Goal: Share content

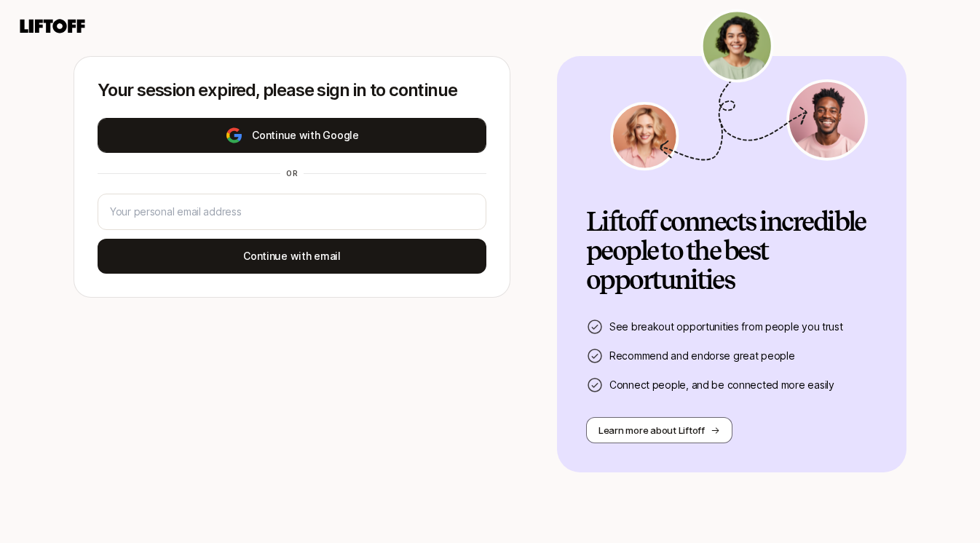
click at [277, 132] on button "Continue with Google" at bounding box center [292, 135] width 389 height 35
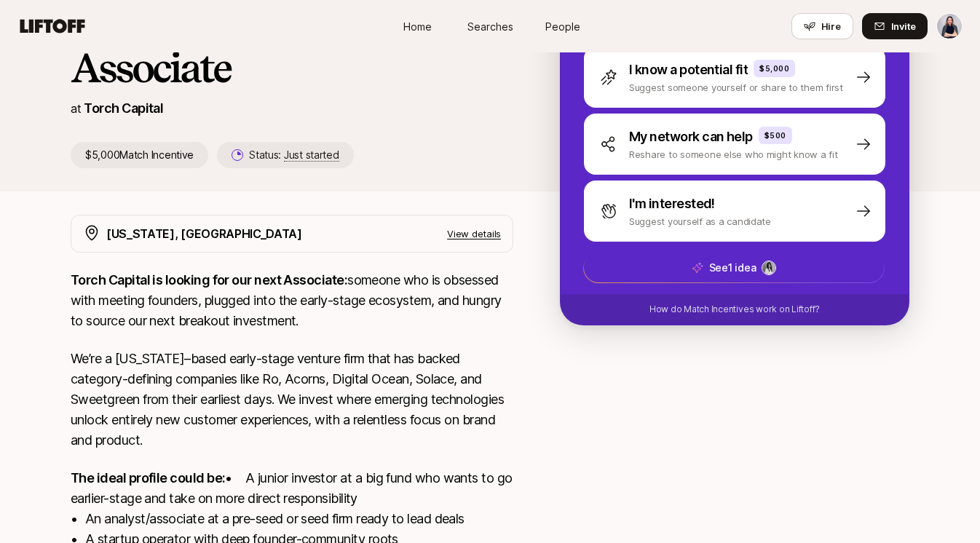
scroll to position [211, 0]
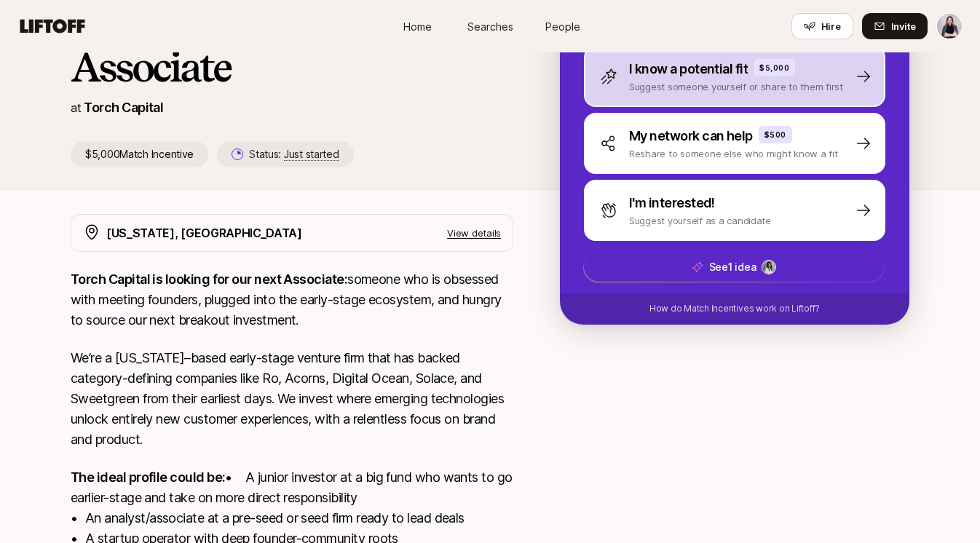
click at [709, 80] on p "Suggest someone yourself or share to them first" at bounding box center [736, 86] width 214 height 15
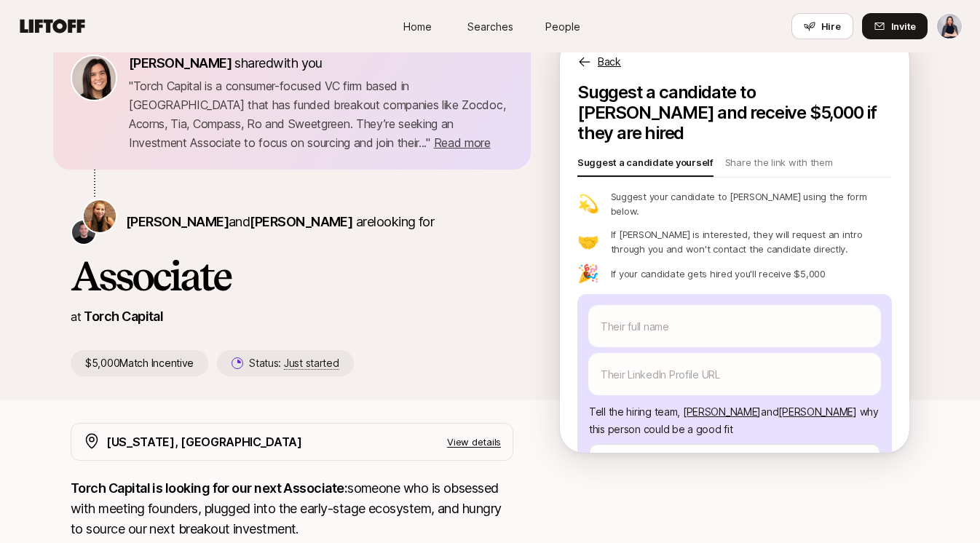
scroll to position [39, 0]
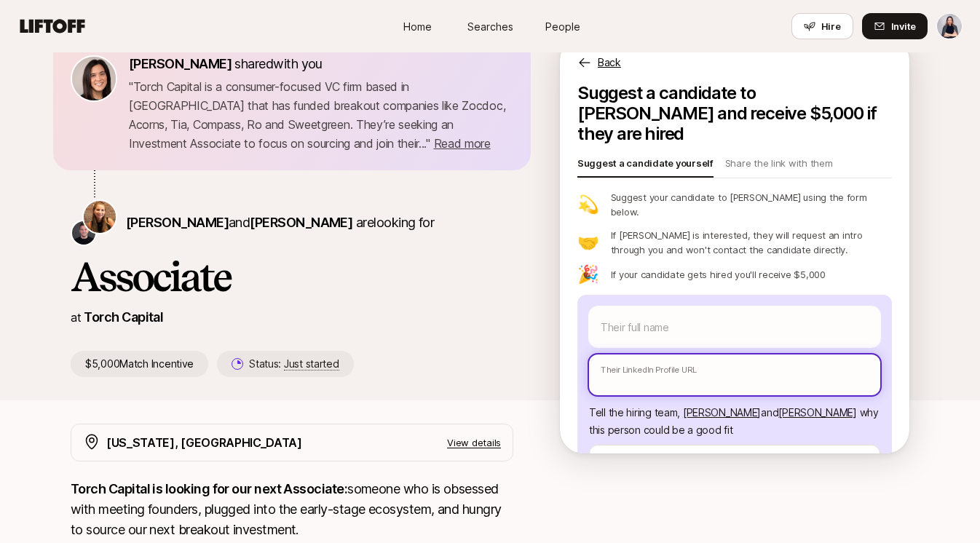
click at [660, 355] on input "text" at bounding box center [734, 375] width 291 height 41
paste input "[URL][DOMAIN_NAME]"
type textarea "x"
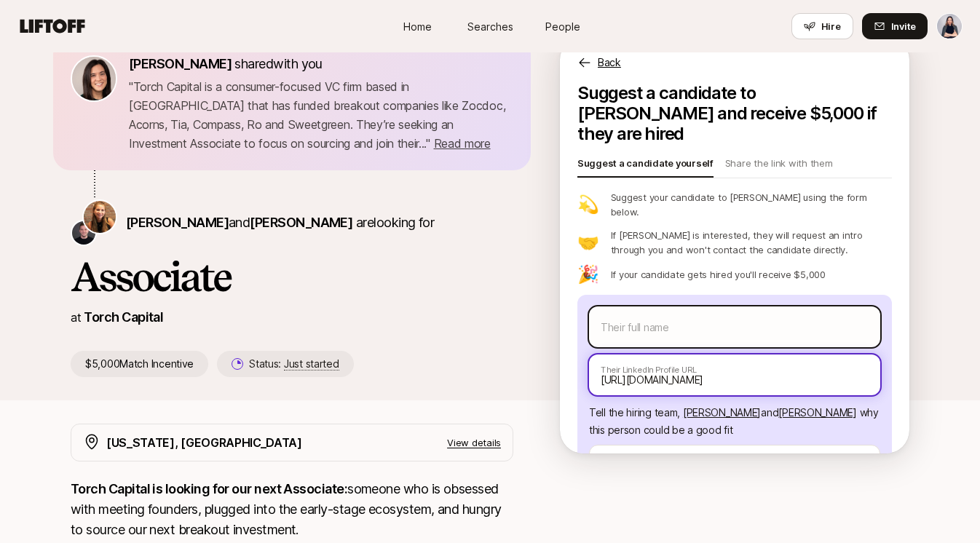
type input "[URL][DOMAIN_NAME]"
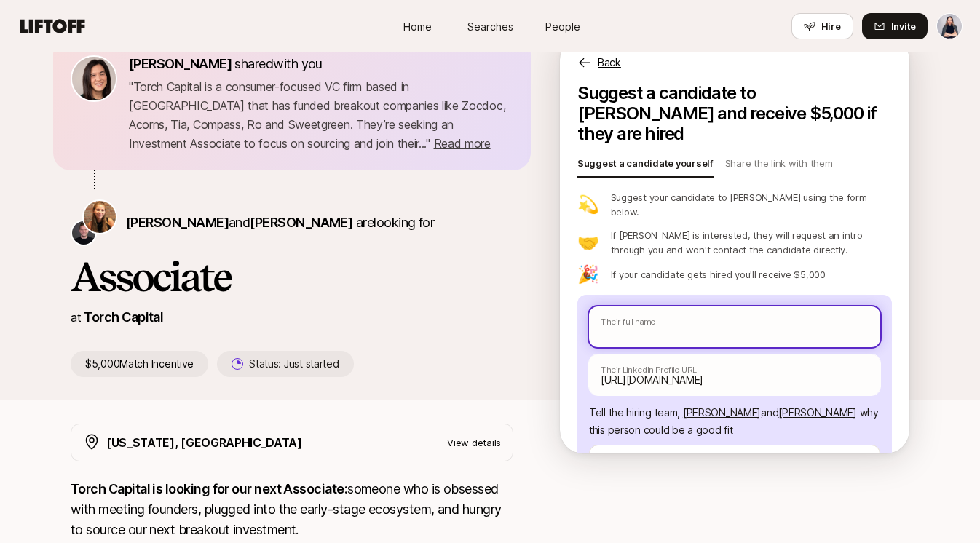
click at [653, 307] on input "text" at bounding box center [734, 327] width 291 height 41
type textarea "x"
type input "A"
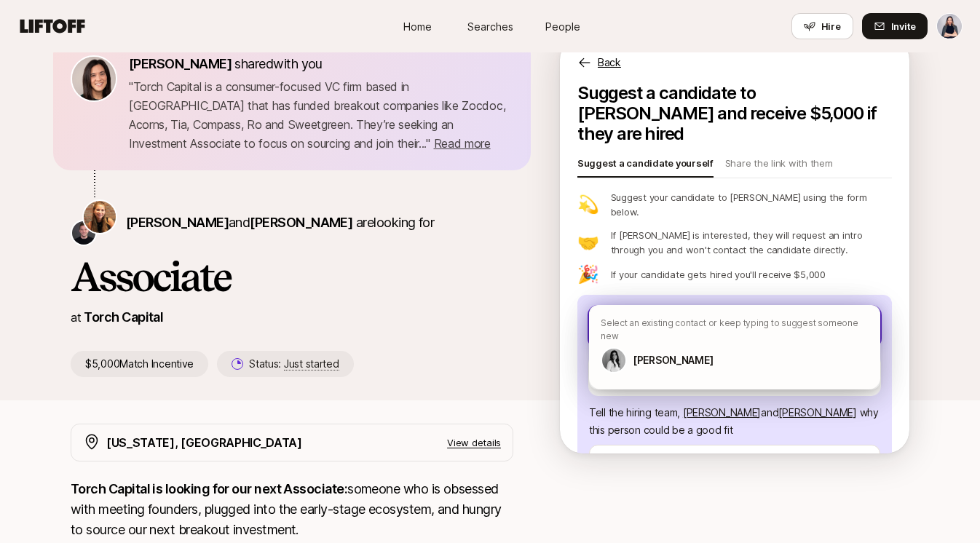
type textarea "x"
type input "An"
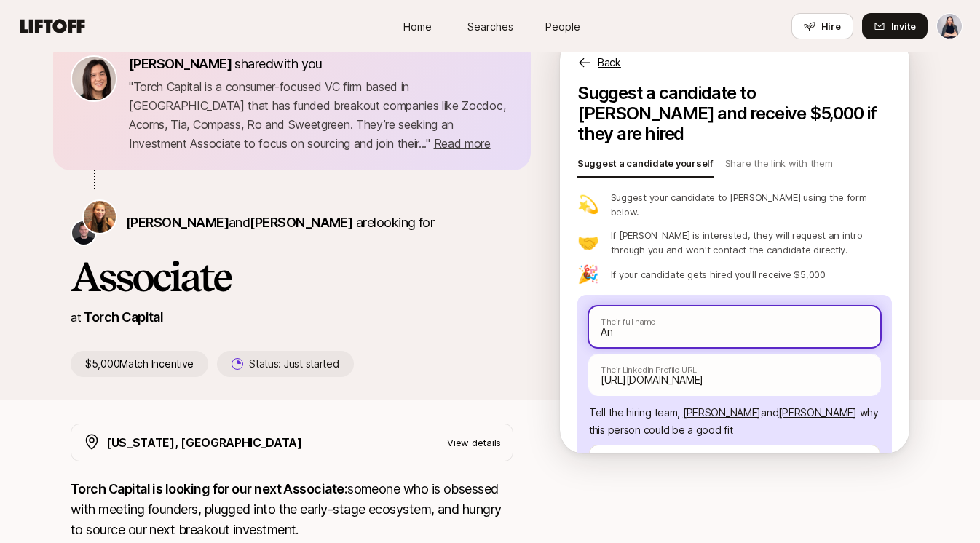
type textarea "x"
type input "[PERSON_NAME]"
type textarea "x"
type input "[PERSON_NAME]"
type textarea "x"
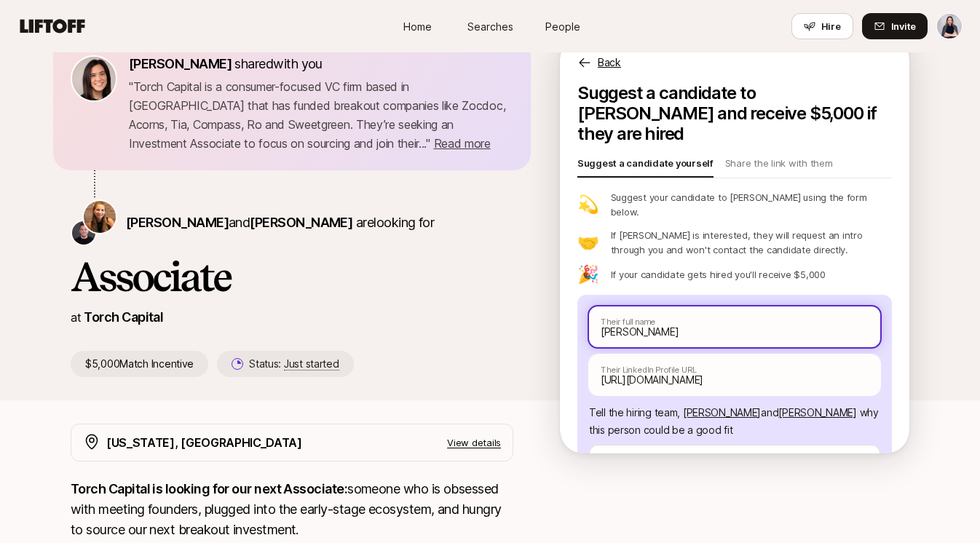
type input "[PERSON_NAME]"
type textarea "x"
type input "[PERSON_NAME]"
type textarea "x"
type input "[PERSON_NAME]"
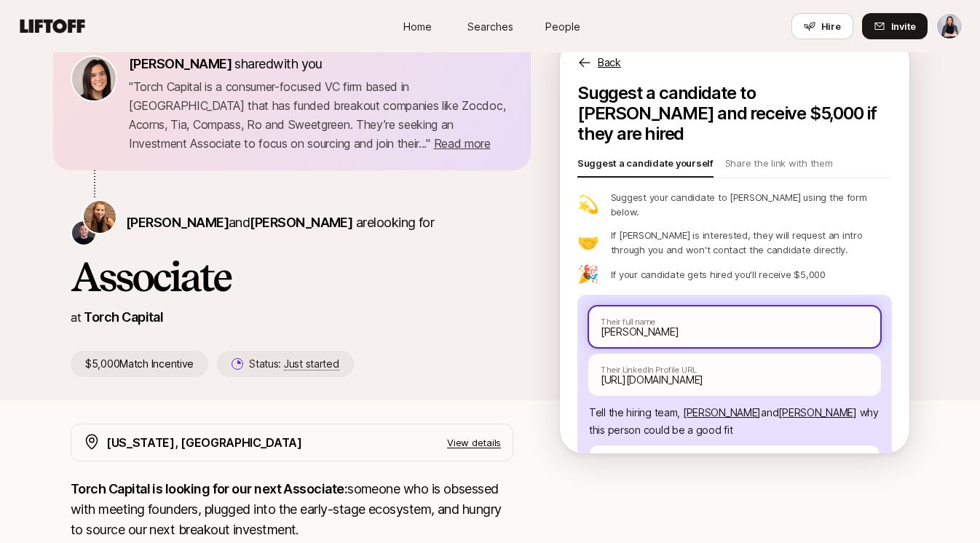
type textarea "x"
type input "[PERSON_NAME]"
type textarea "x"
type input "[PERSON_NAME]"
type textarea "x"
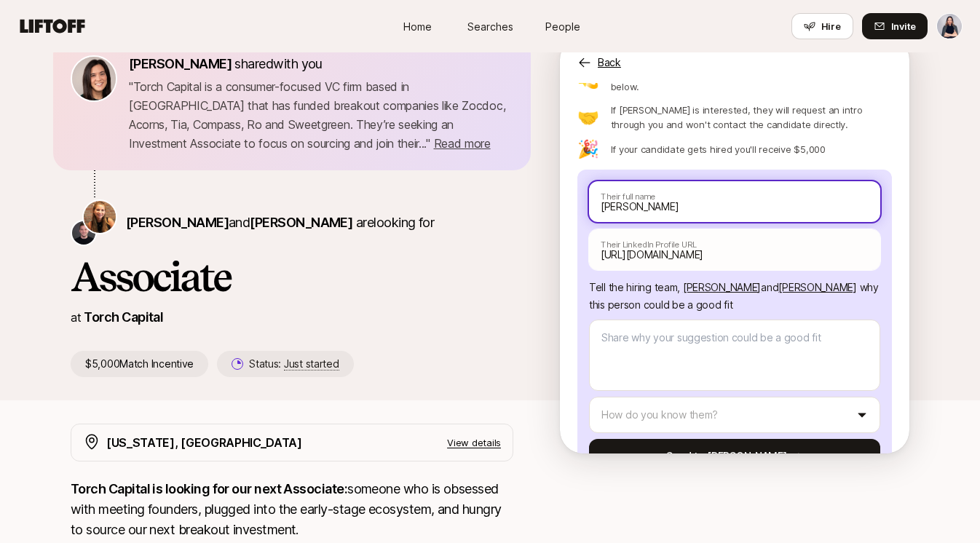
scroll to position [143, 0]
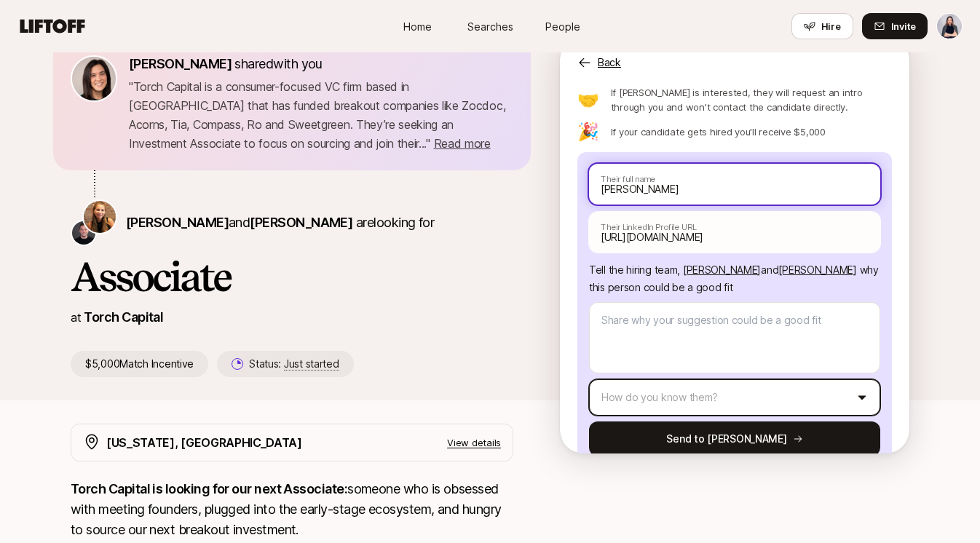
type input "[PERSON_NAME]"
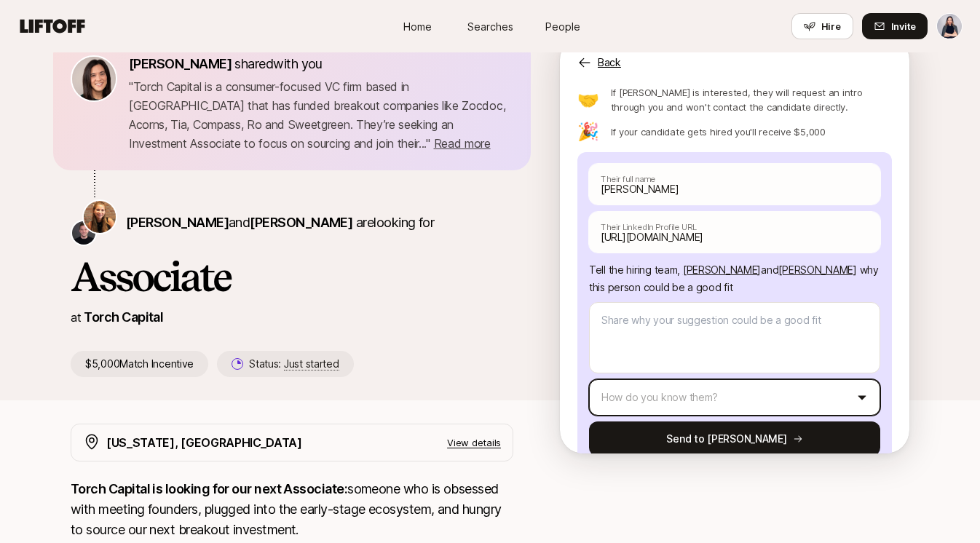
click at [734, 365] on html "Home Searches People Hire Home Searches People Hire Hire Invite [PERSON_NAME] s…" at bounding box center [490, 232] width 980 height 543
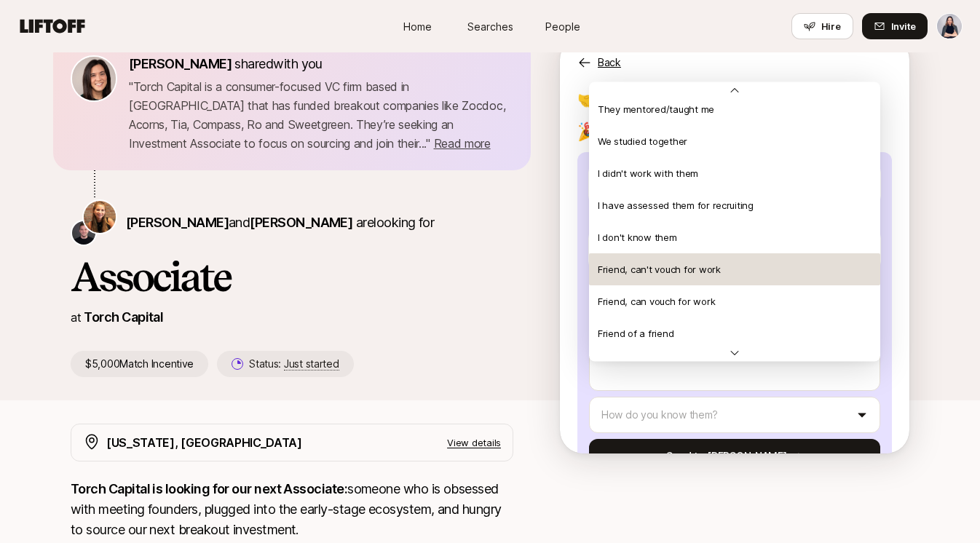
scroll to position [315, 0]
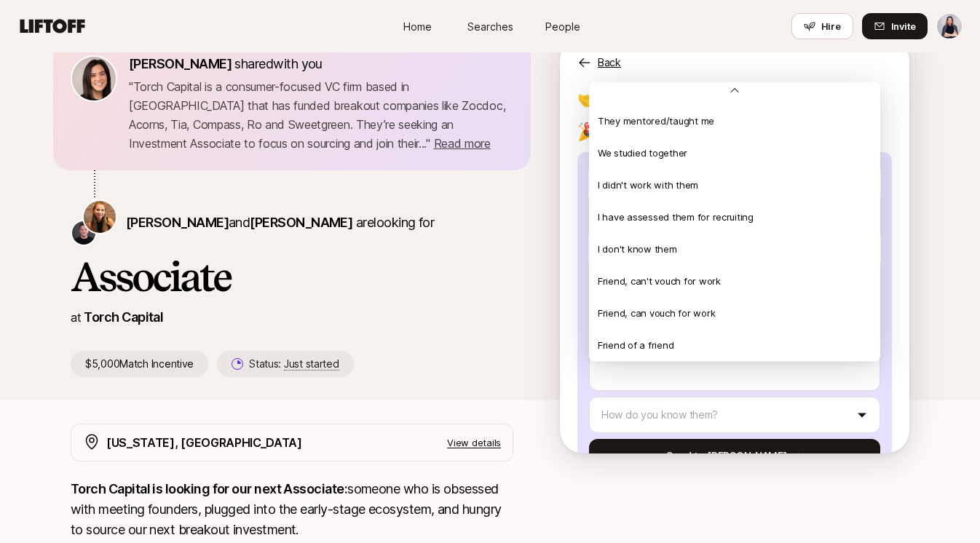
type textarea "x"
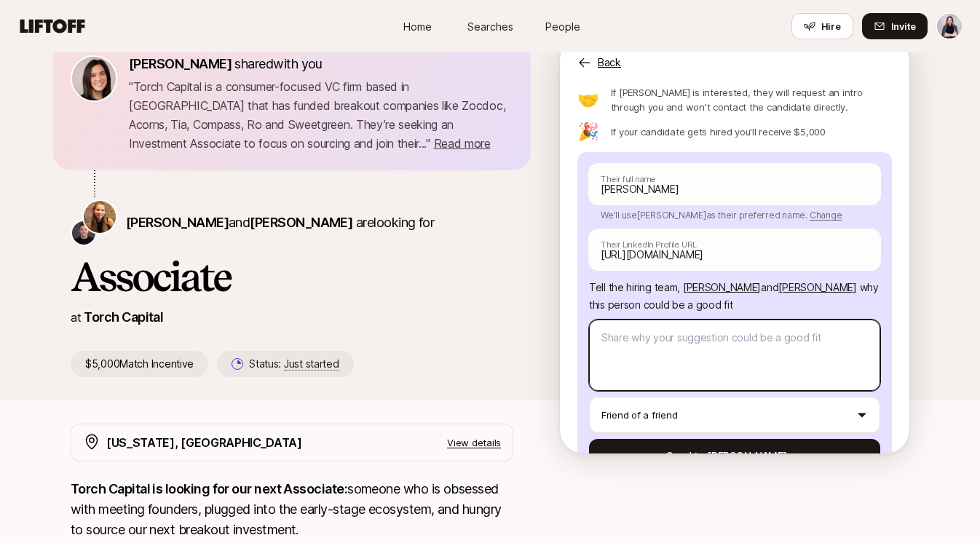
click at [674, 320] on textarea at bounding box center [734, 355] width 291 height 71
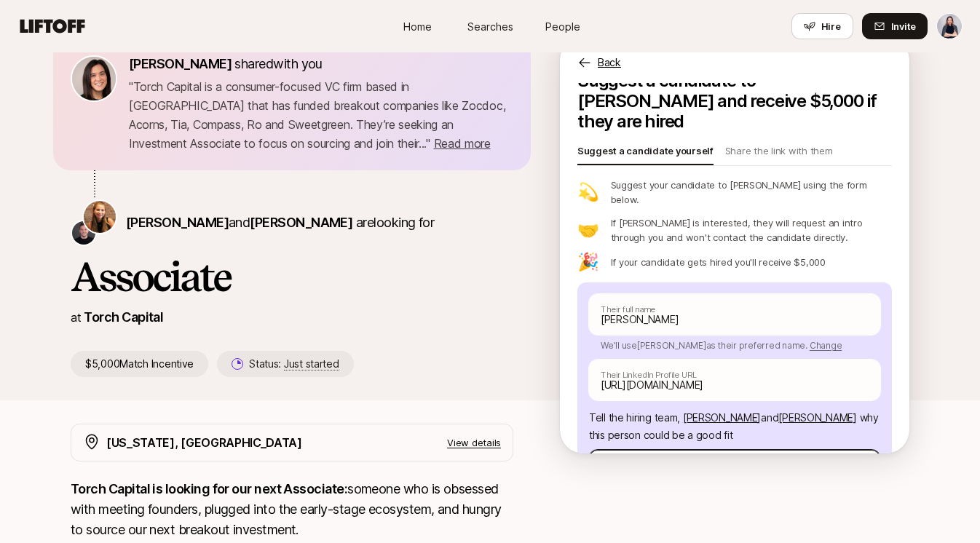
scroll to position [0, 0]
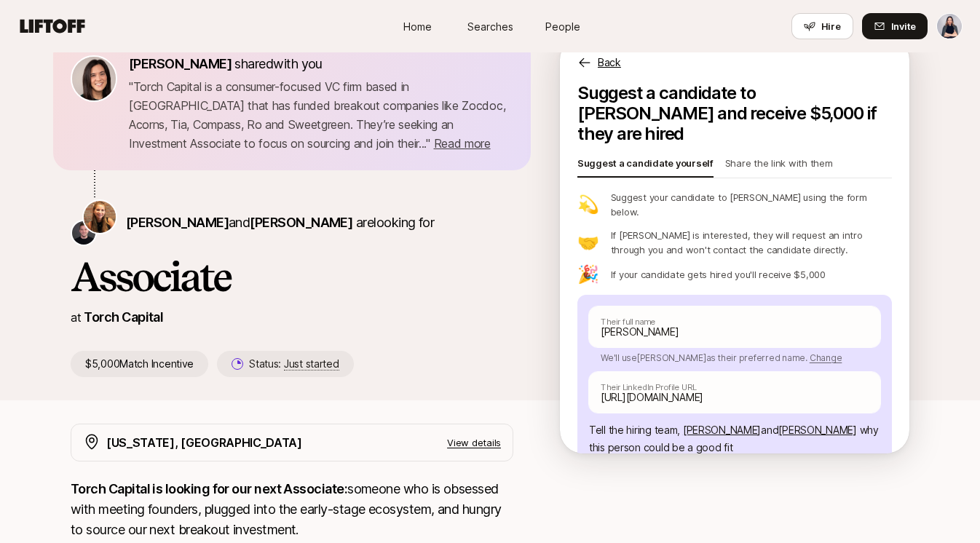
click at [783, 156] on p "Share the link with them" at bounding box center [779, 166] width 108 height 20
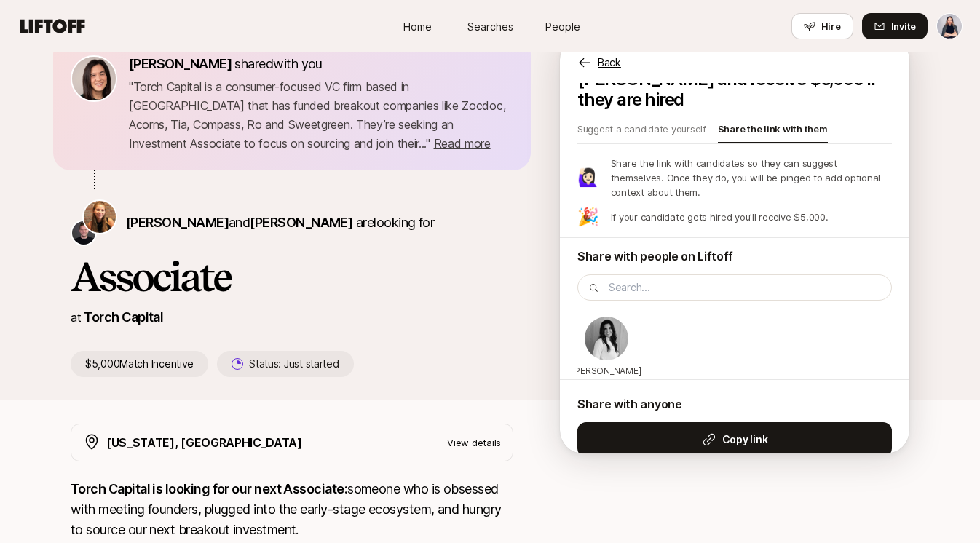
scroll to position [57, 0]
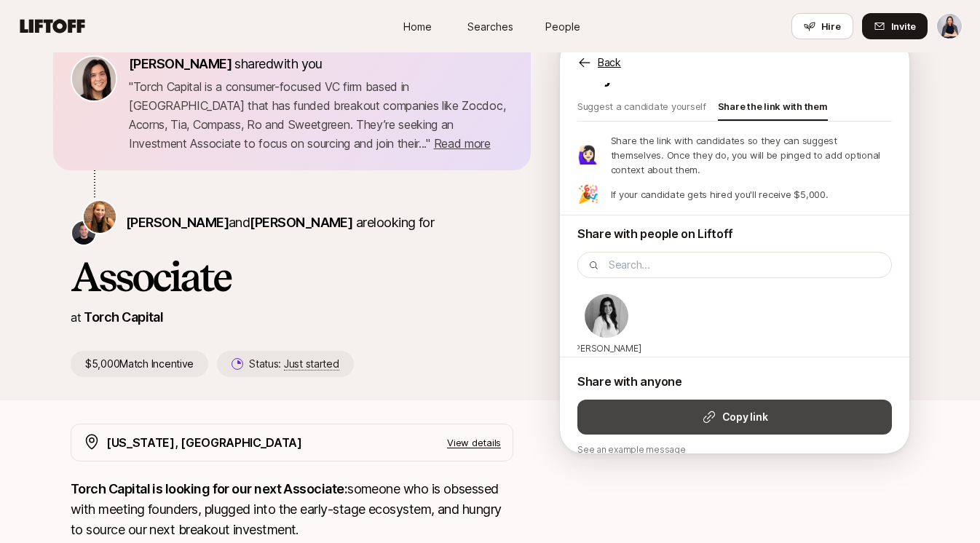
click at [739, 409] on strong "Copy link" at bounding box center [745, 417] width 45 height 17
